Goal: Complete application form

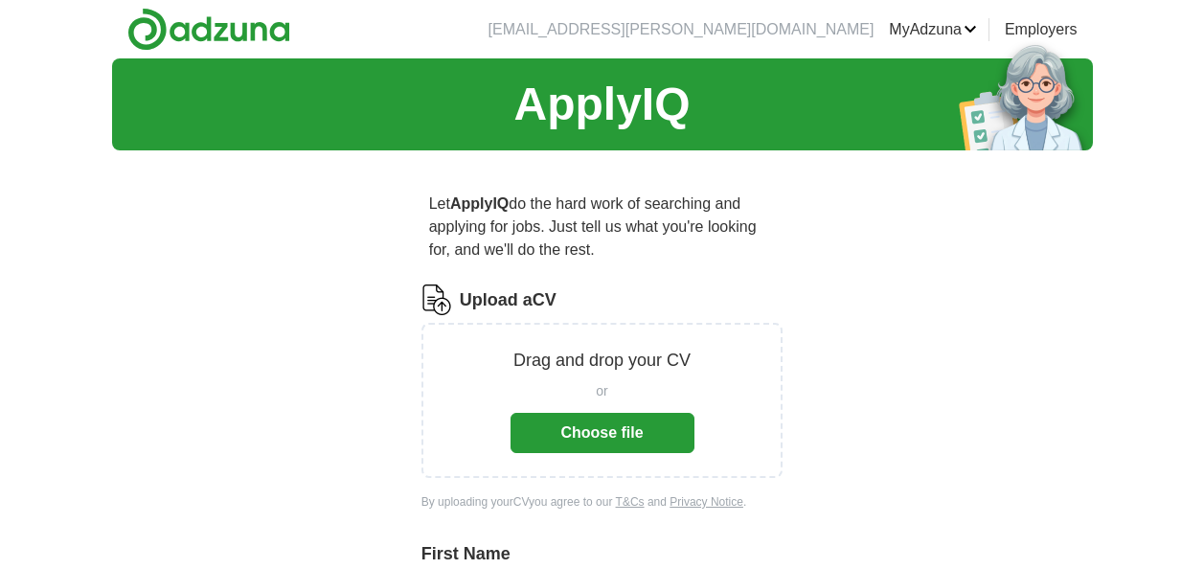
click at [633, 438] on button "Choose file" at bounding box center [602, 433] width 184 height 40
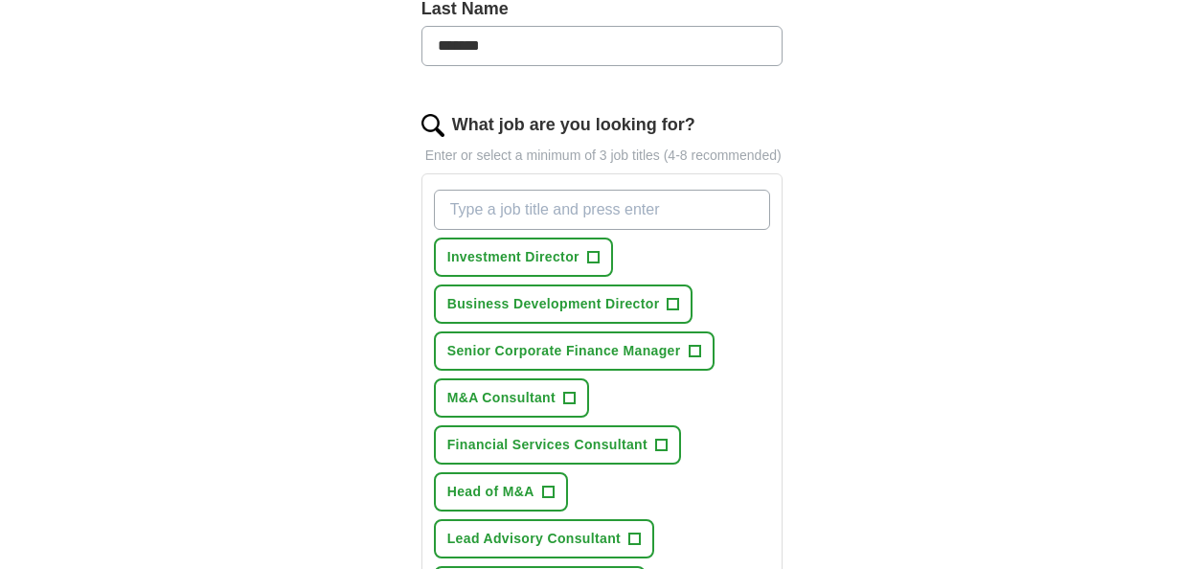
scroll to position [574, 0]
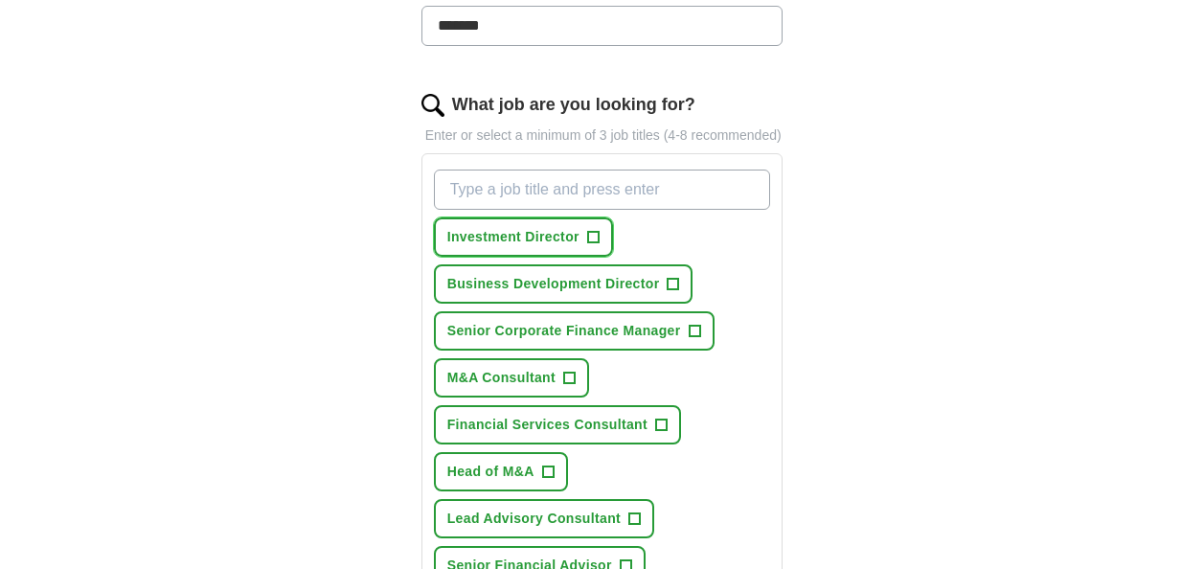
click at [595, 231] on span "+" at bounding box center [592, 237] width 11 height 15
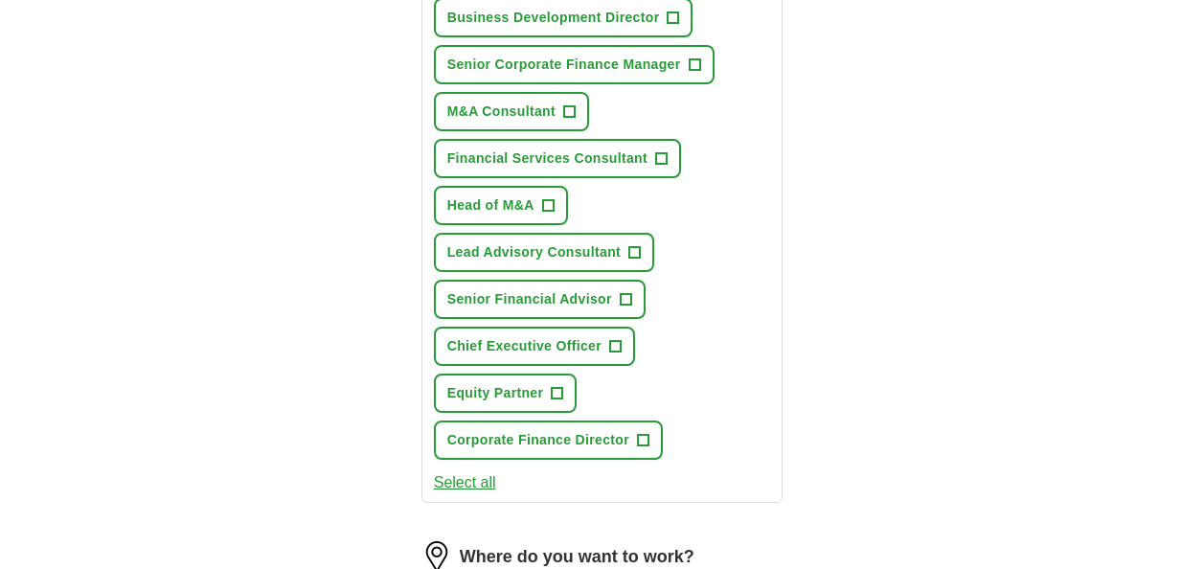
scroll to position [862, 0]
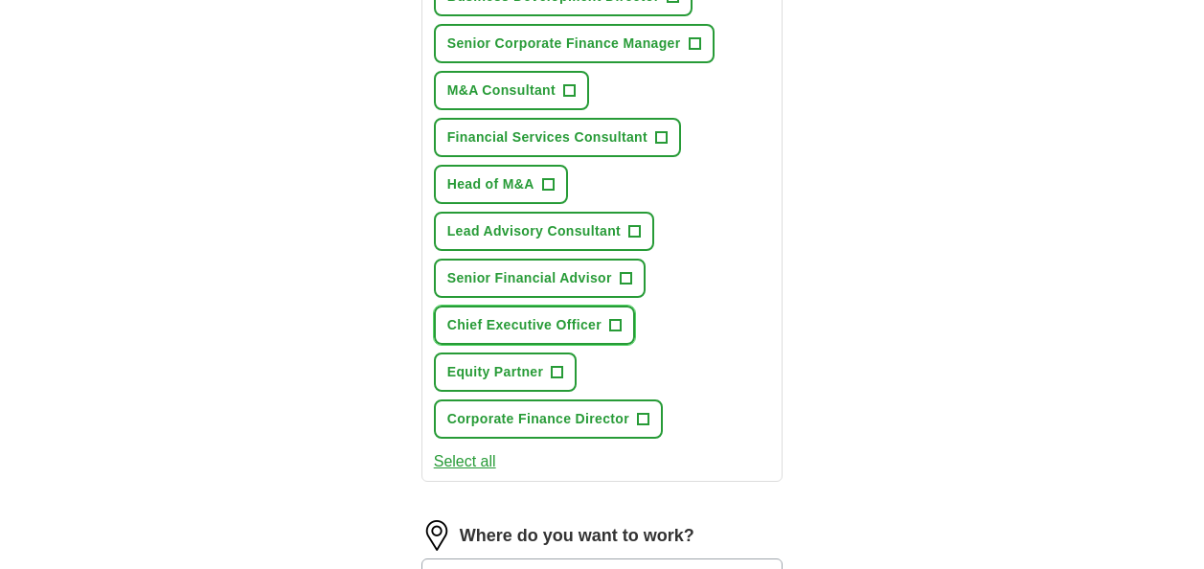
click at [628, 325] on button "Chief Executive Officer +" at bounding box center [534, 324] width 201 height 39
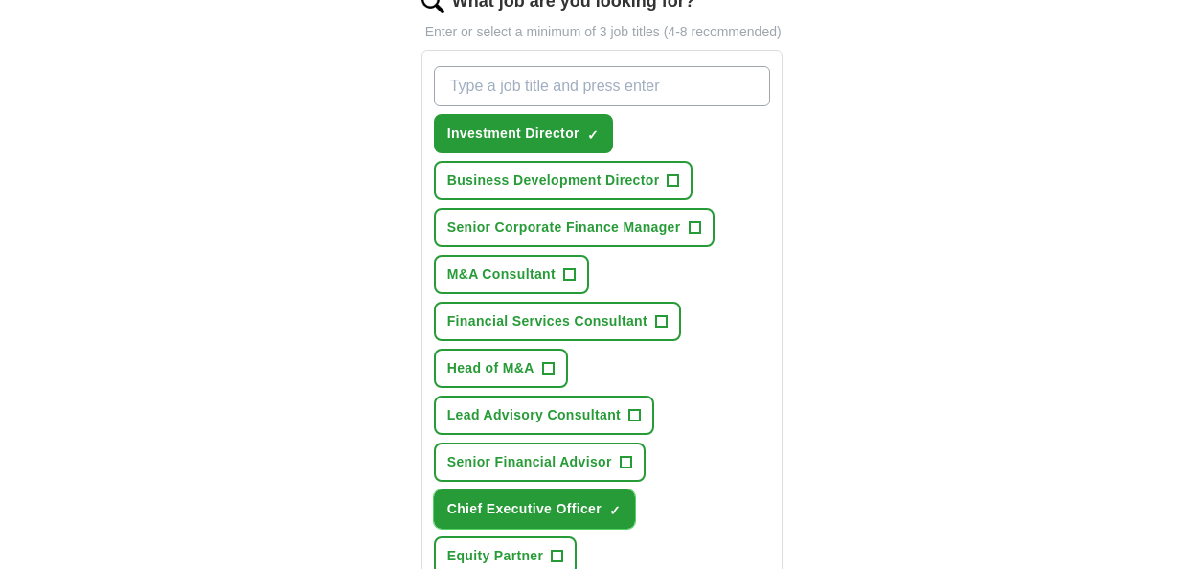
scroll to position [670, 0]
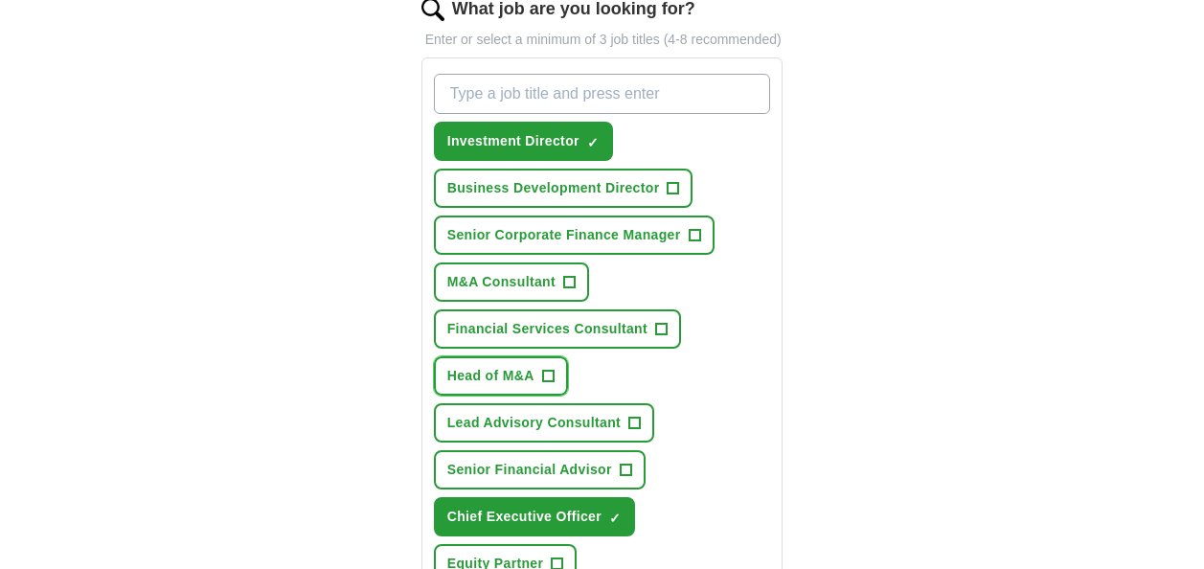
click at [548, 380] on span "+" at bounding box center [547, 376] width 11 height 15
click at [593, 100] on input "What job are you looking for?" at bounding box center [602, 94] width 337 height 40
type input "Non Executive Director"
click at [963, 145] on div "ApplyIQ Let ApplyIQ do the hard work of searching and applying for jobs. Just t…" at bounding box center [602, 285] width 980 height 1795
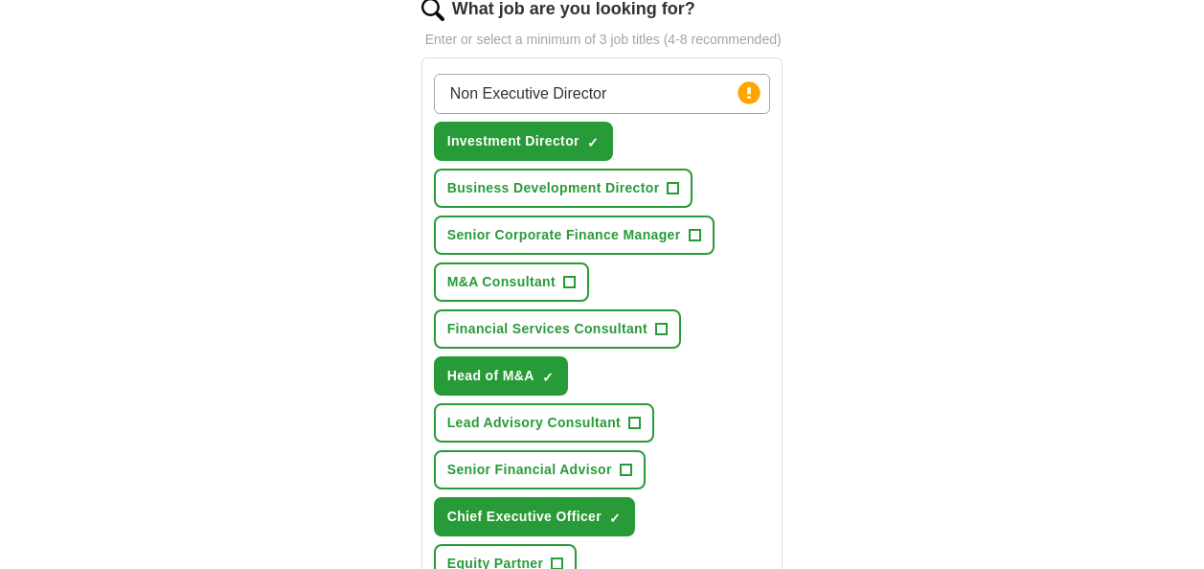
click at [870, 223] on div "ApplyIQ Let ApplyIQ do the hard work of searching and applying for jobs. Just t…" at bounding box center [602, 285] width 980 height 1795
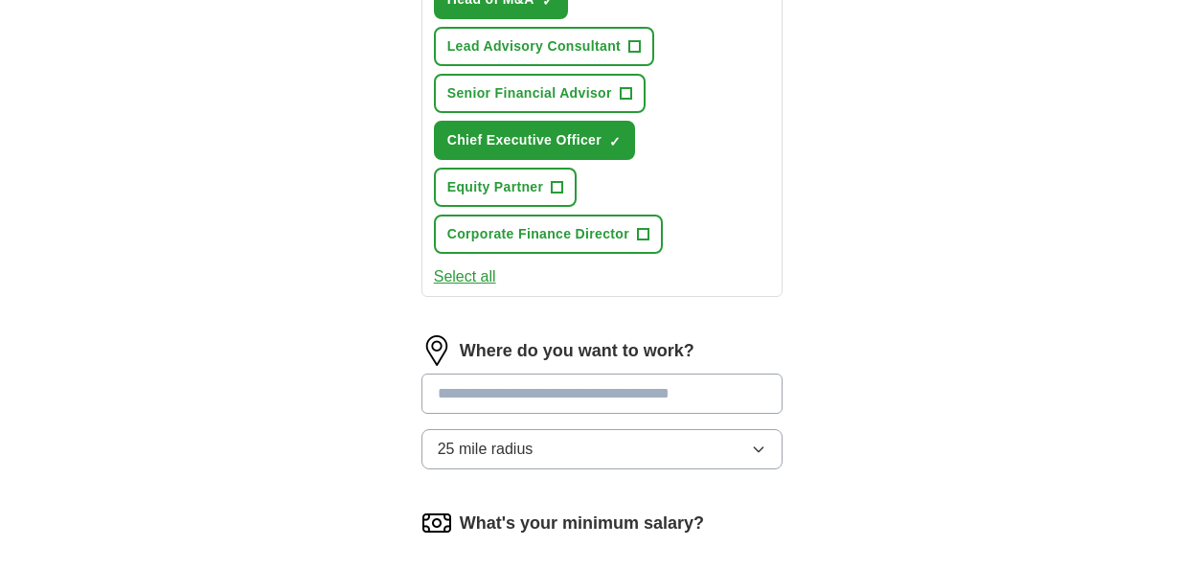
scroll to position [1053, 0]
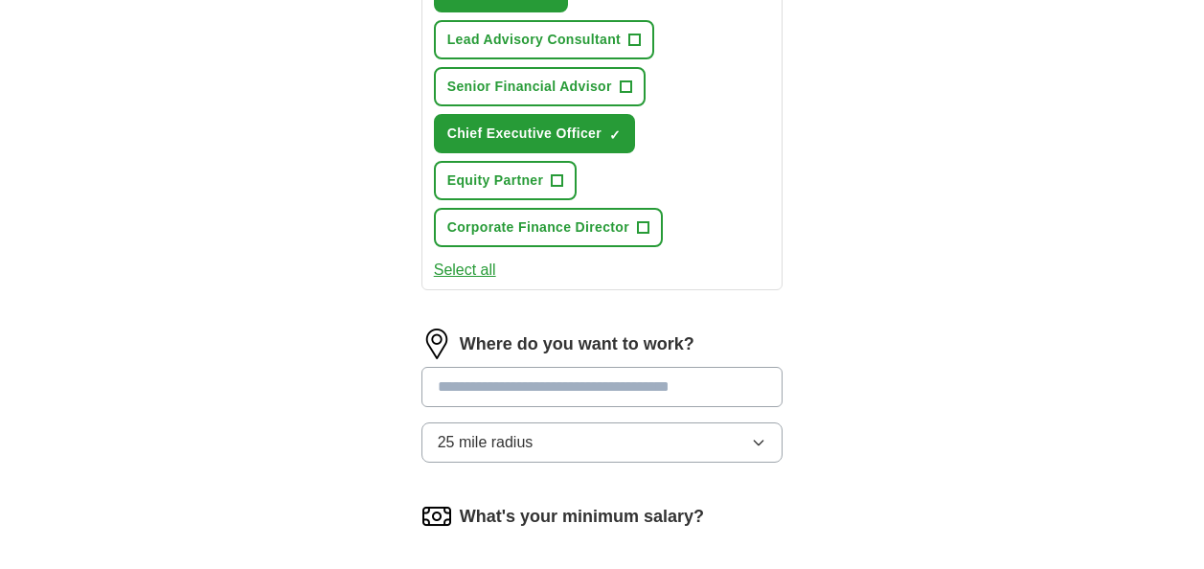
click at [705, 386] on input at bounding box center [602, 387] width 362 height 40
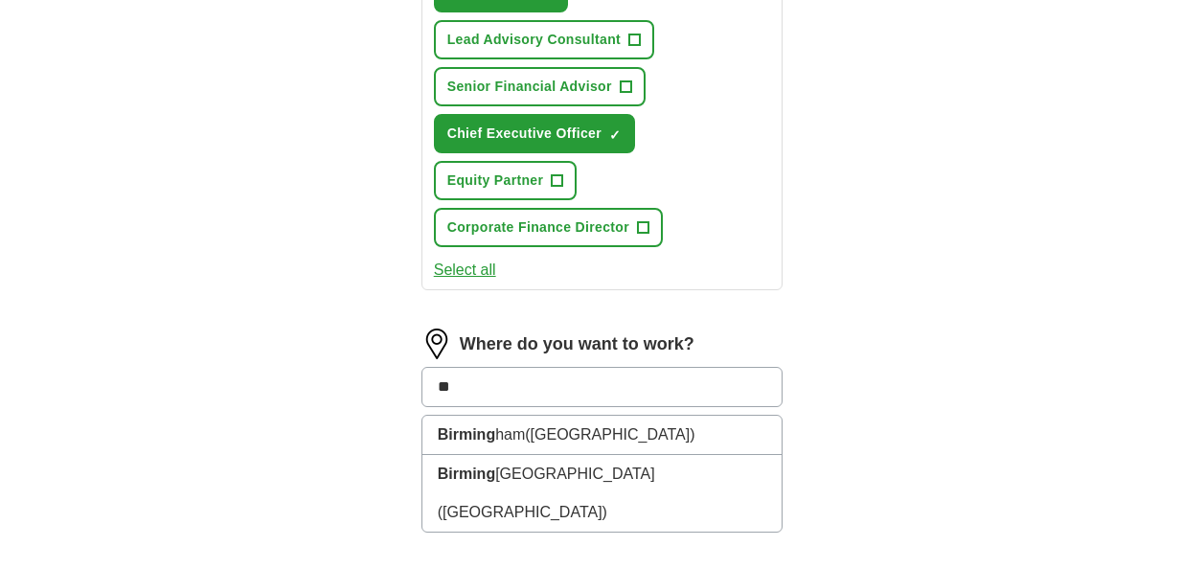
type input "*"
type input "***"
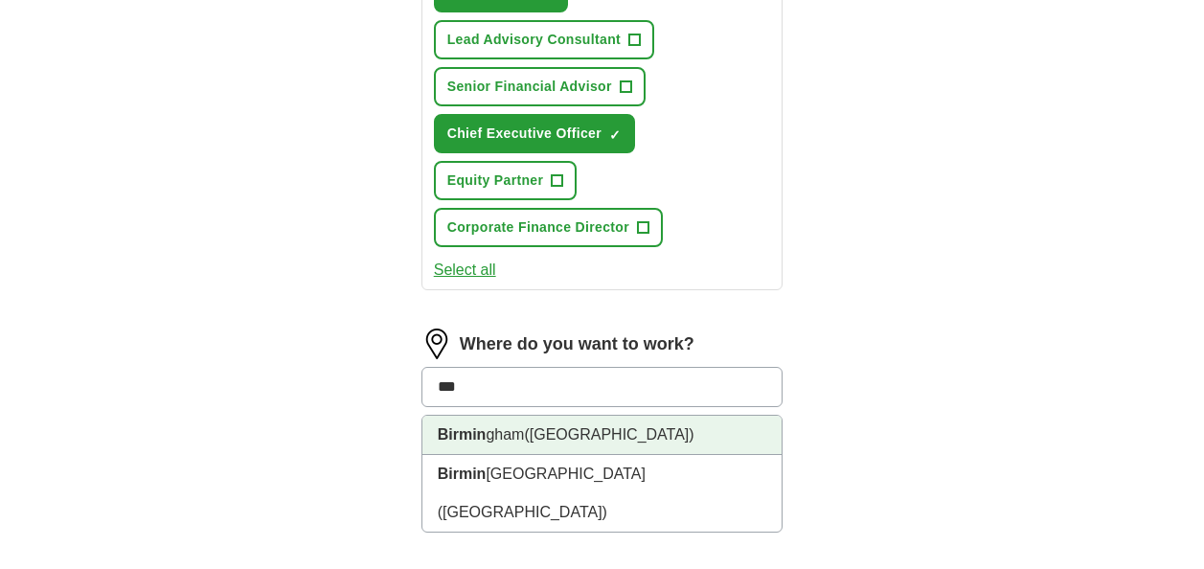
click at [652, 429] on li "Birmin gham ([GEOGRAPHIC_DATA])" at bounding box center [602, 435] width 360 height 39
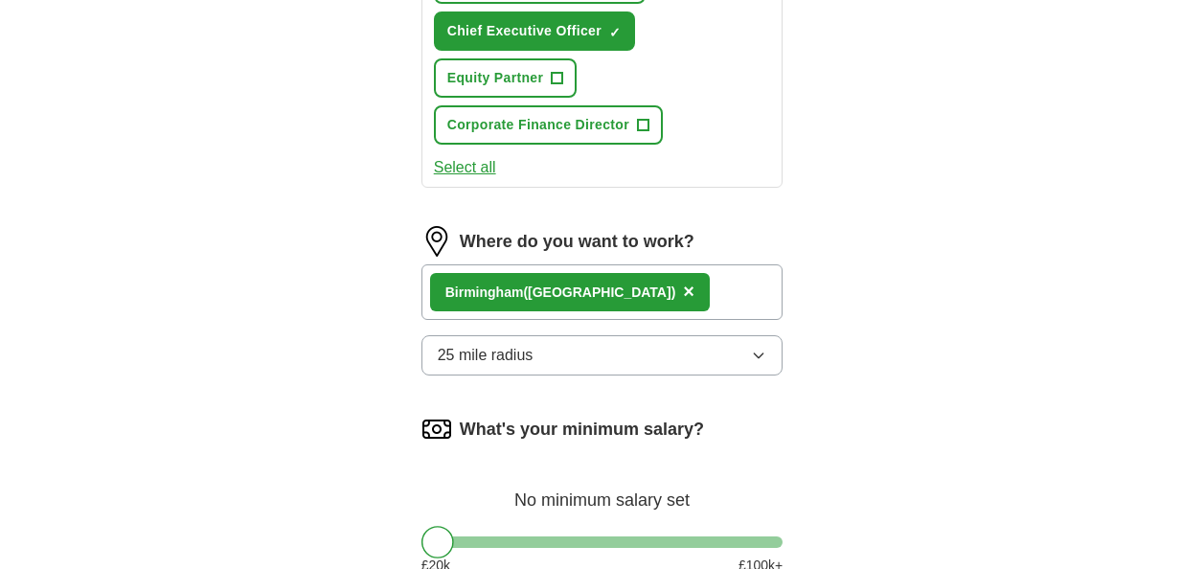
scroll to position [1245, 0]
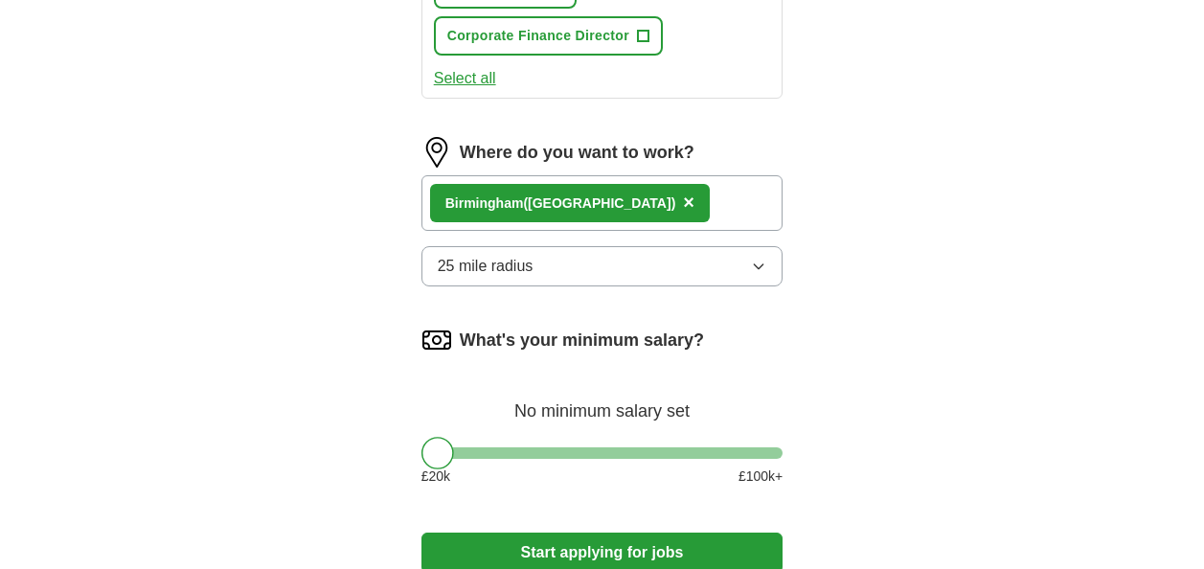
click at [759, 262] on icon "button" at bounding box center [758, 266] width 15 height 15
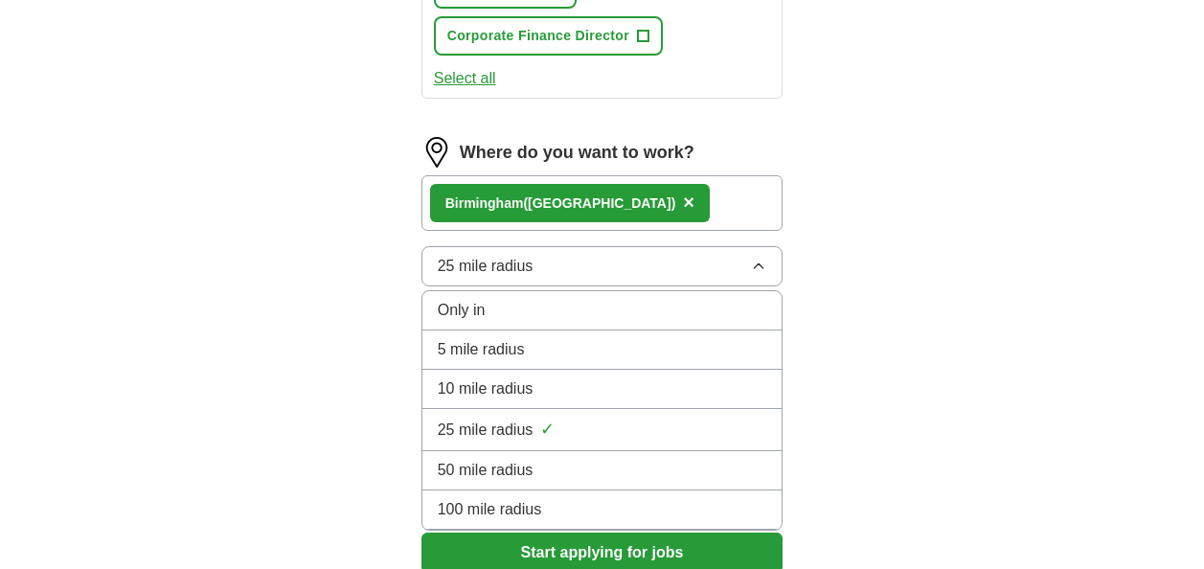
click at [688, 471] on div "50 mile radius" at bounding box center [602, 470] width 329 height 23
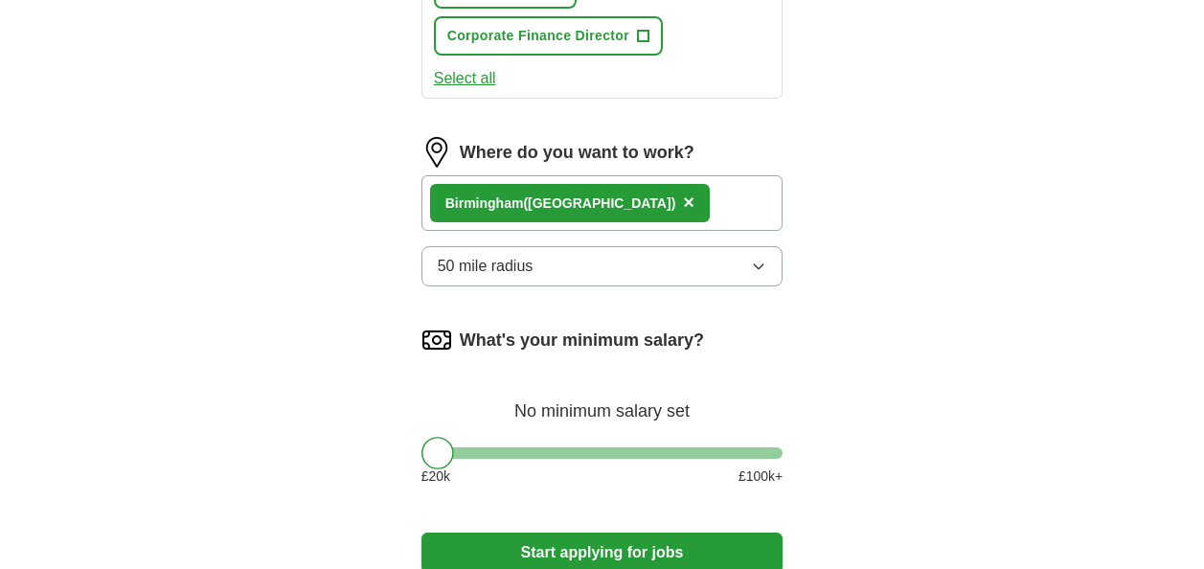
click at [755, 266] on icon "button" at bounding box center [758, 266] width 15 height 15
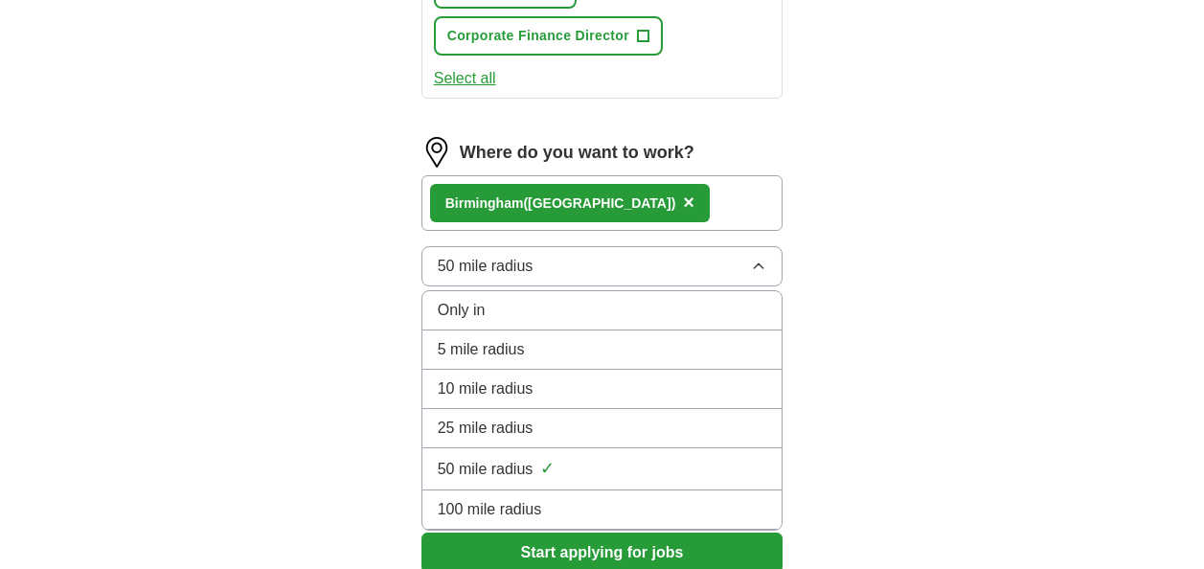
click at [666, 511] on div "100 mile radius" at bounding box center [602, 509] width 329 height 23
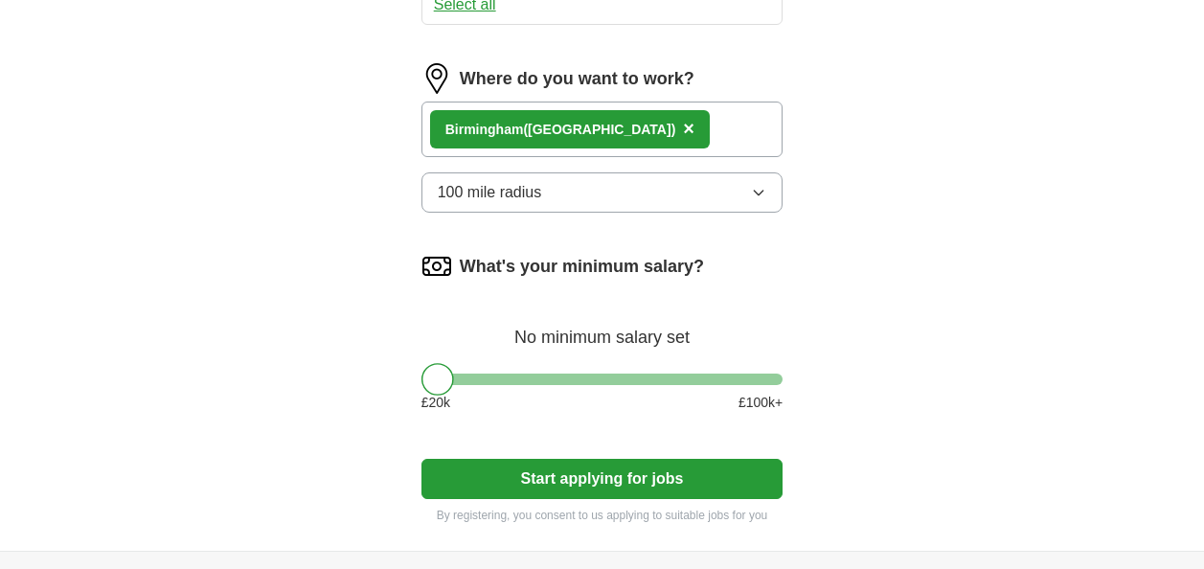
scroll to position [1340, 0]
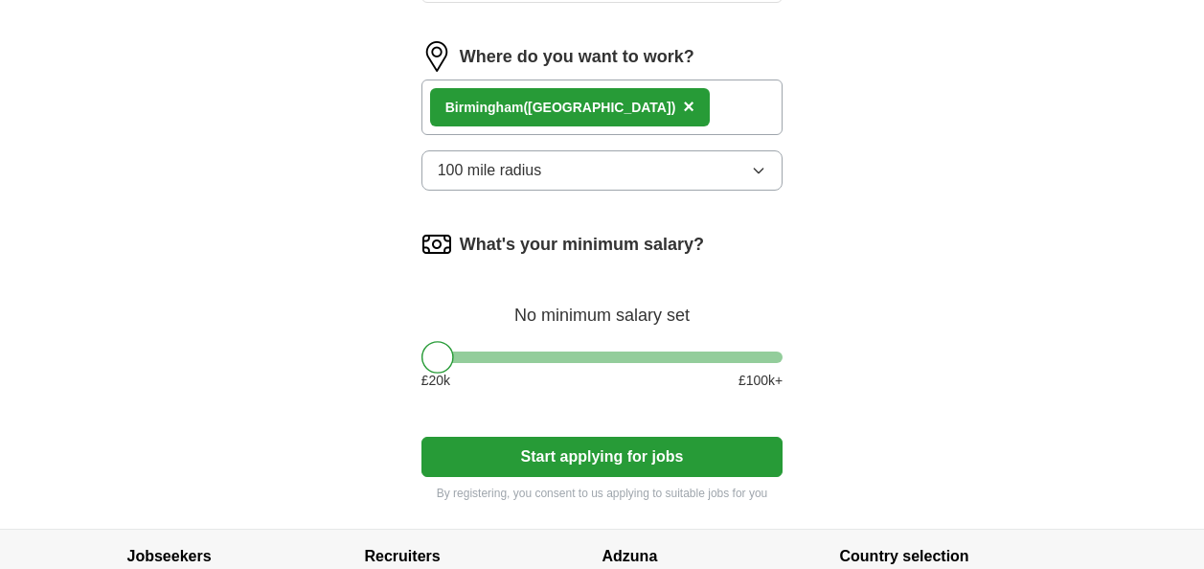
click at [650, 455] on button "Start applying for jobs" at bounding box center [602, 457] width 362 height 40
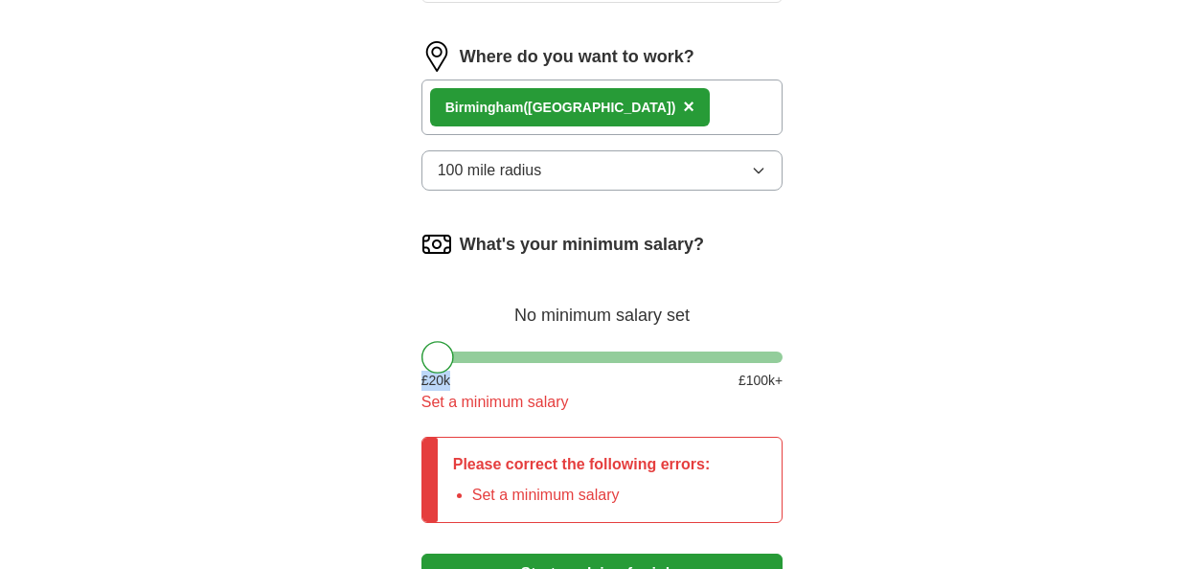
drag, startPoint x: 452, startPoint y: 363, endPoint x: 476, endPoint y: 358, distance: 24.4
click at [476, 358] on div "What's your minimum salary? No minimum salary set £ 20 k £ 100 k+ Set a minimum…" at bounding box center [602, 329] width 362 height 200
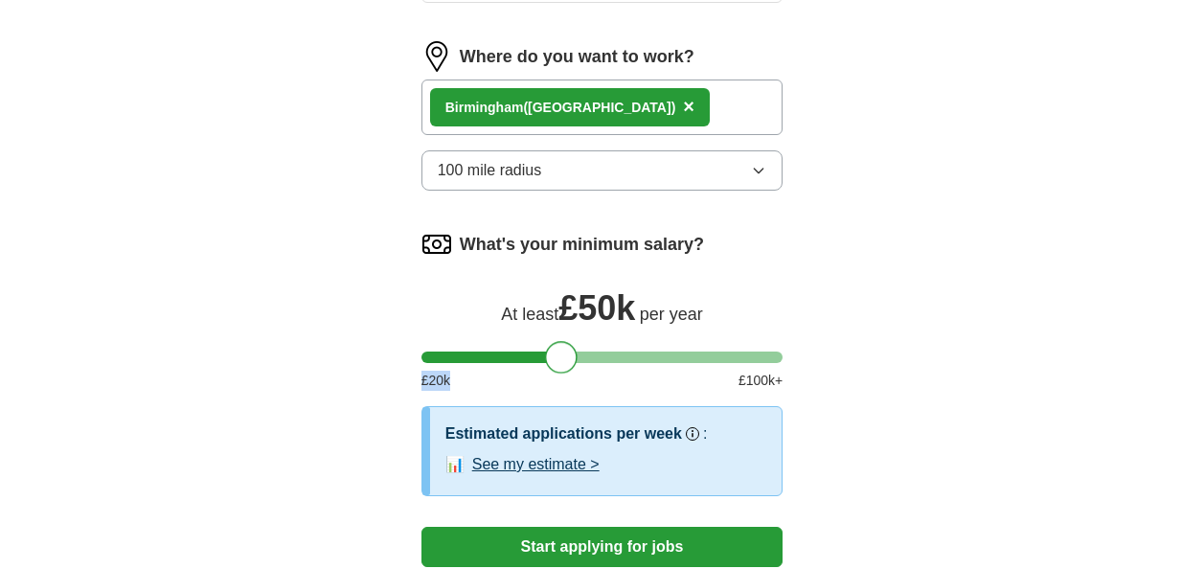
drag, startPoint x: 476, startPoint y: 358, endPoint x: 564, endPoint y: 357, distance: 88.1
click at [563, 357] on div at bounding box center [561, 357] width 33 height 33
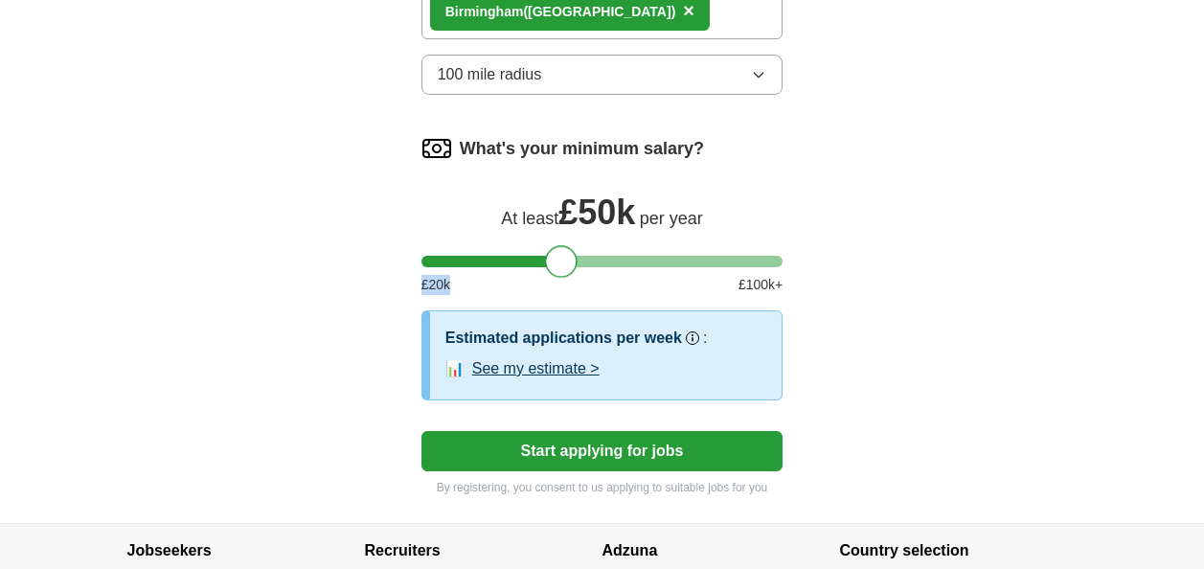
scroll to position [1532, 0]
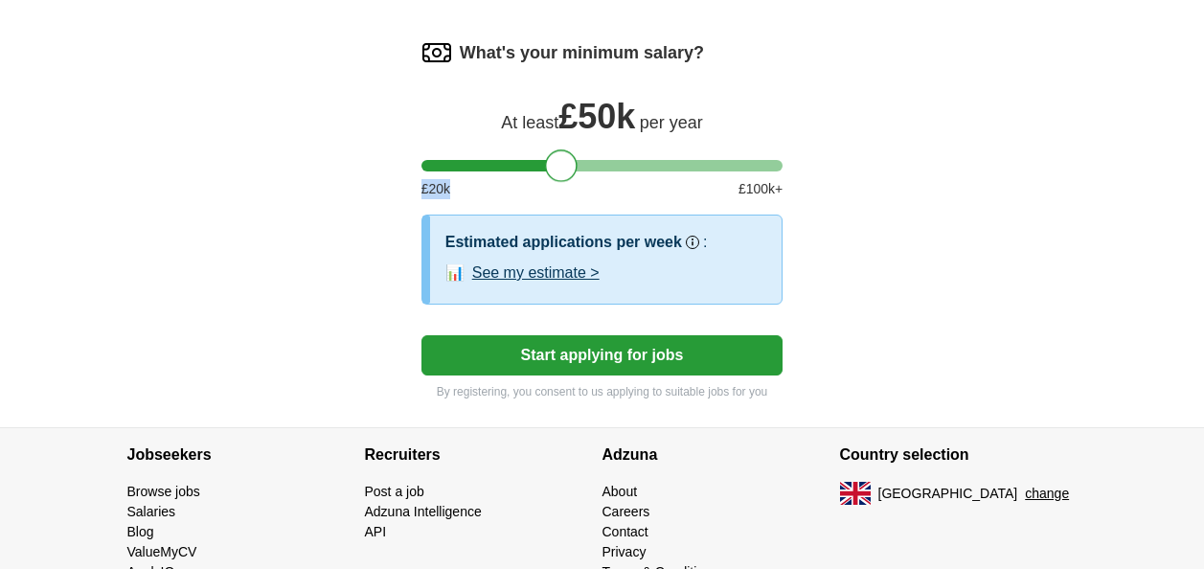
click at [566, 273] on button "See my estimate >" at bounding box center [535, 272] width 127 height 23
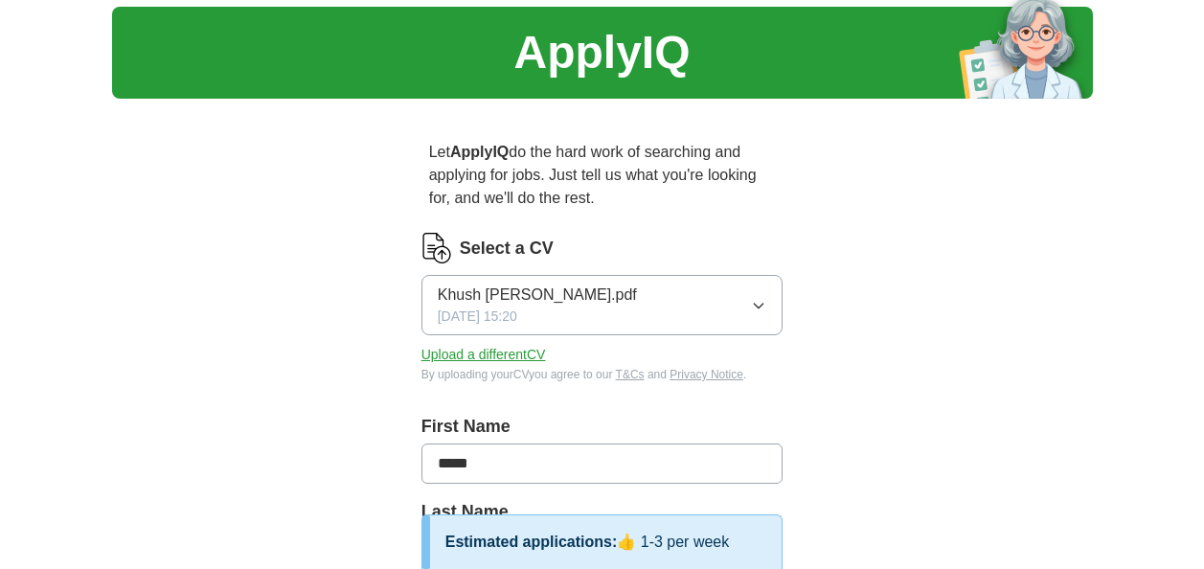
scroll to position [0, 0]
